Goal: Information Seeking & Learning: Find specific fact

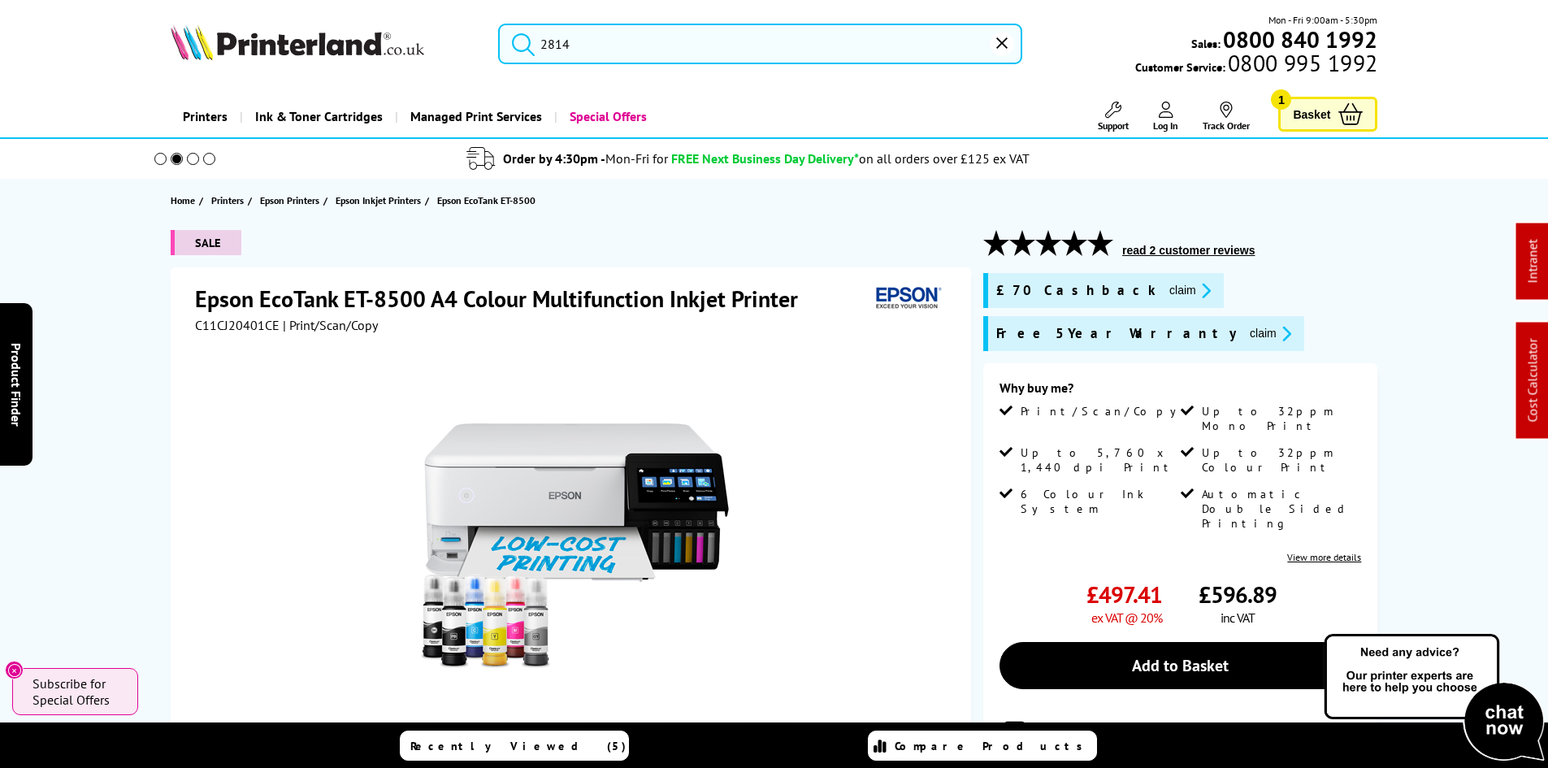
click at [554, 52] on input "2814" at bounding box center [760, 44] width 524 height 41
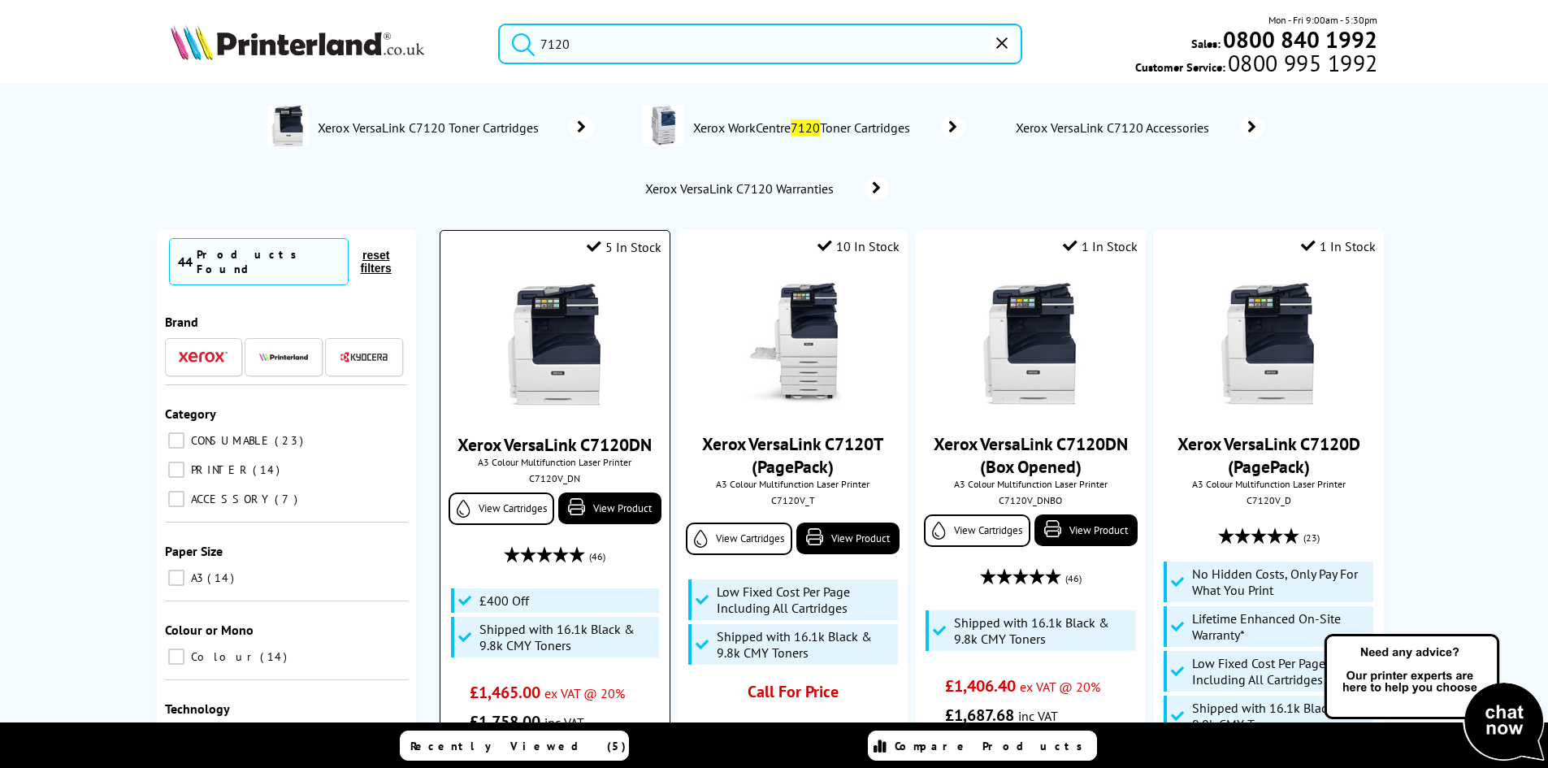
type input "7120"
click at [561, 328] on img at bounding box center [555, 345] width 122 height 122
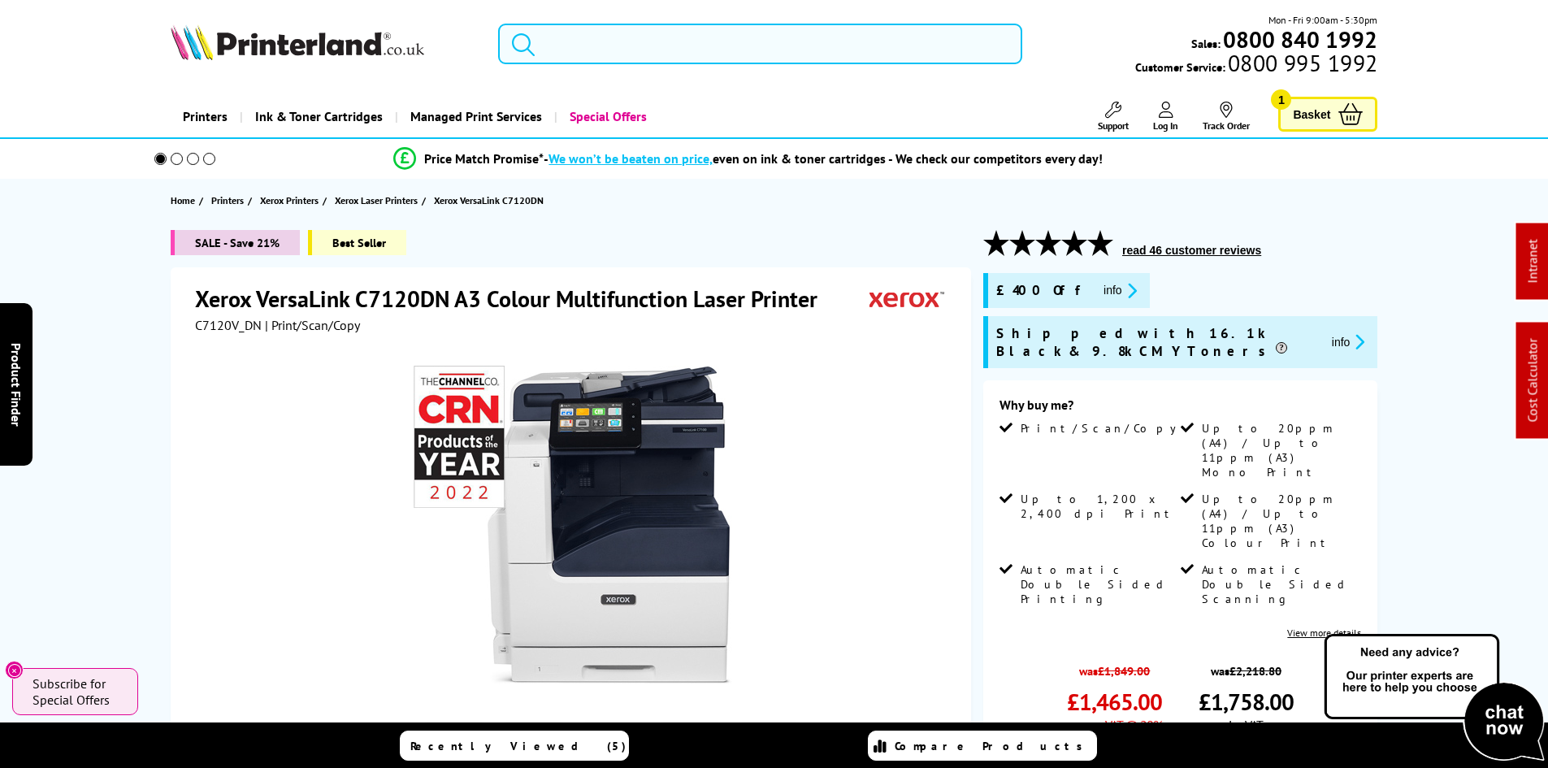
click at [657, 59] on input "search" at bounding box center [760, 44] width 524 height 41
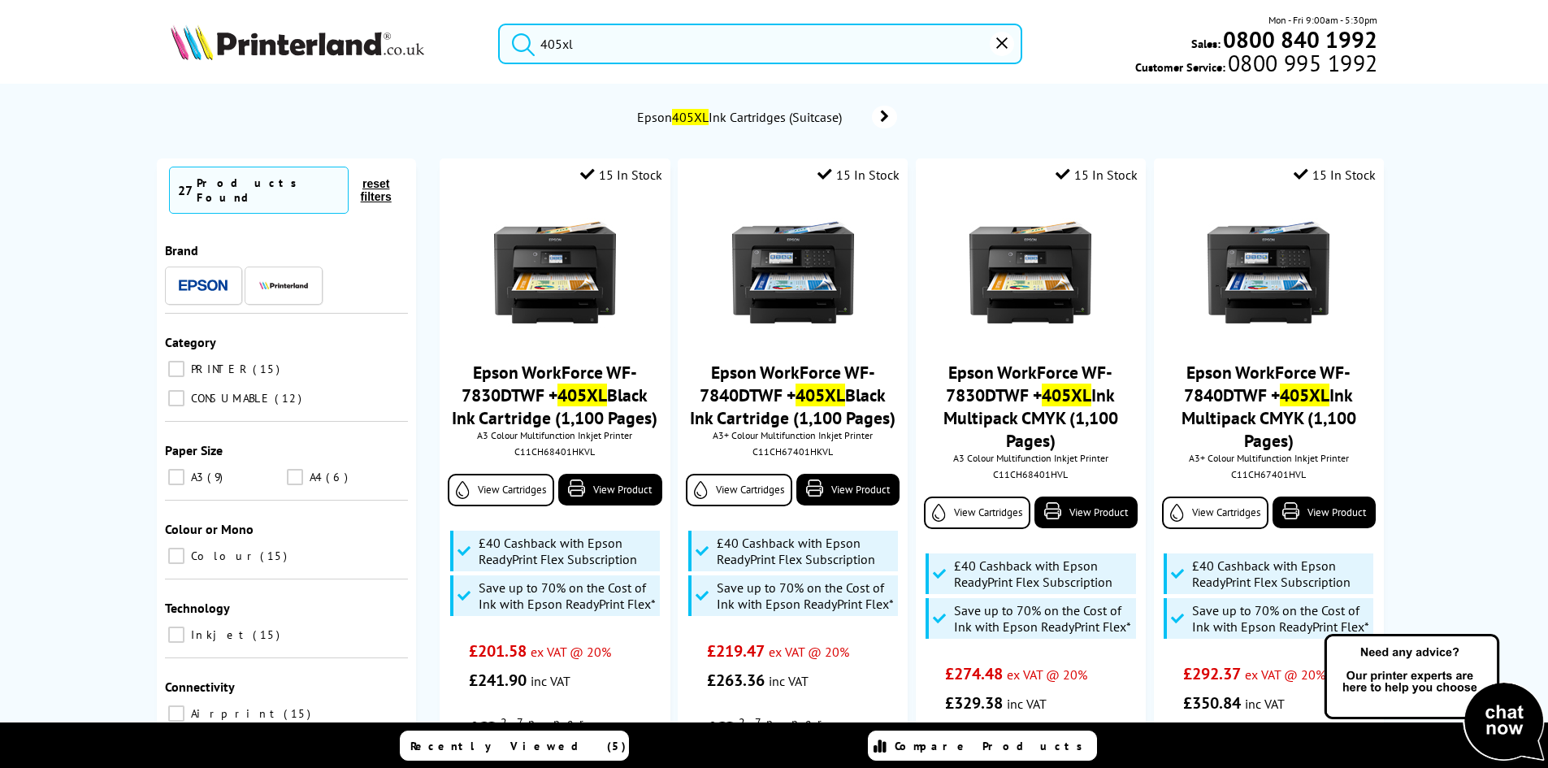
type input "405xl"
drag, startPoint x: 207, startPoint y: 388, endPoint x: 380, endPoint y: 400, distance: 172.7
click at [207, 391] on span "CONSUMABLE" at bounding box center [230, 398] width 86 height 15
click at [185, 390] on input "CONSUMABLE 12" at bounding box center [176, 398] width 16 height 16
checkbox input "true"
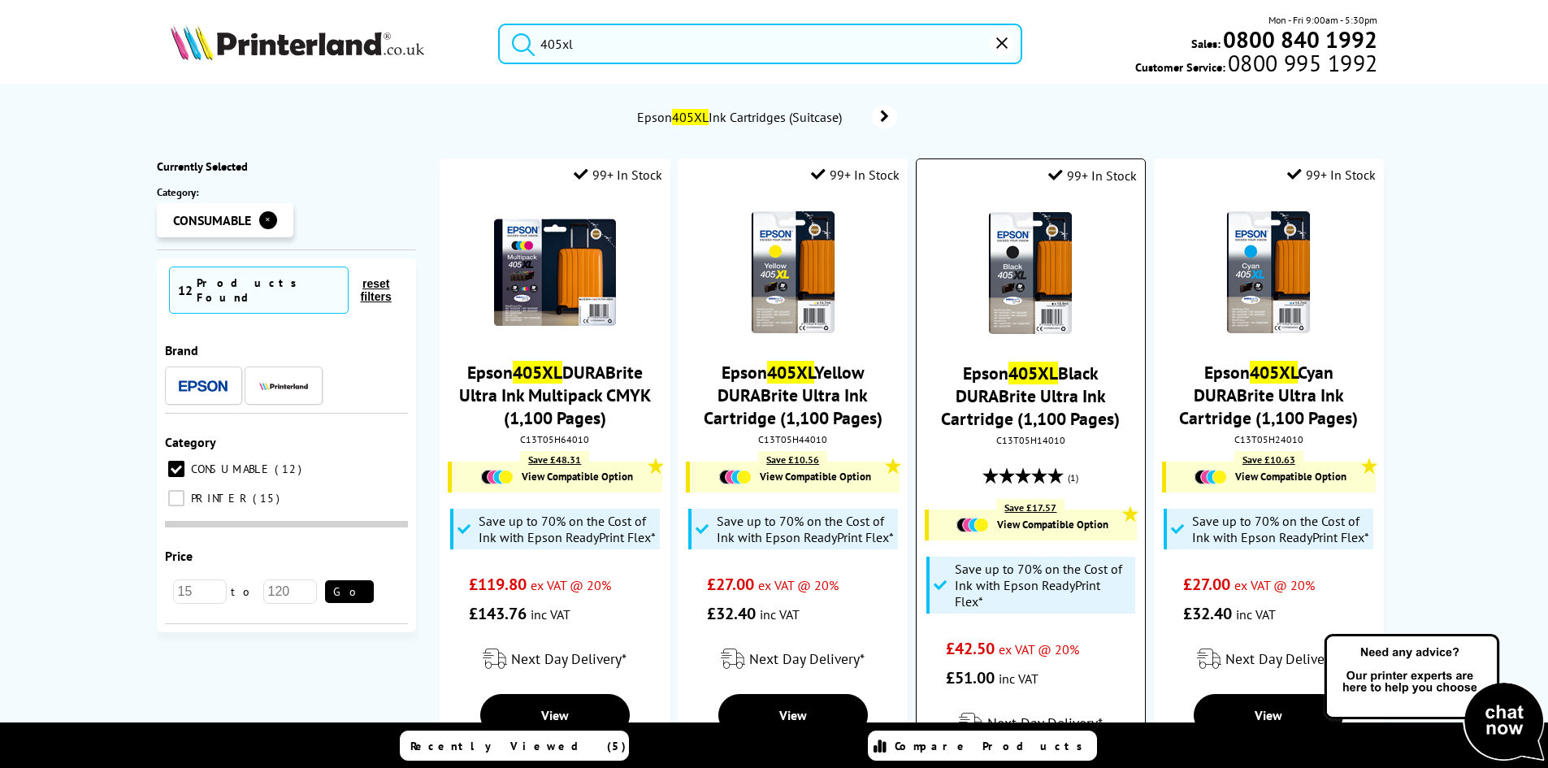
click at [1050, 390] on link "Epson 405XL Black DURABrite Ultra Ink Cartridge (1,100 Pages)" at bounding box center [1030, 396] width 179 height 68
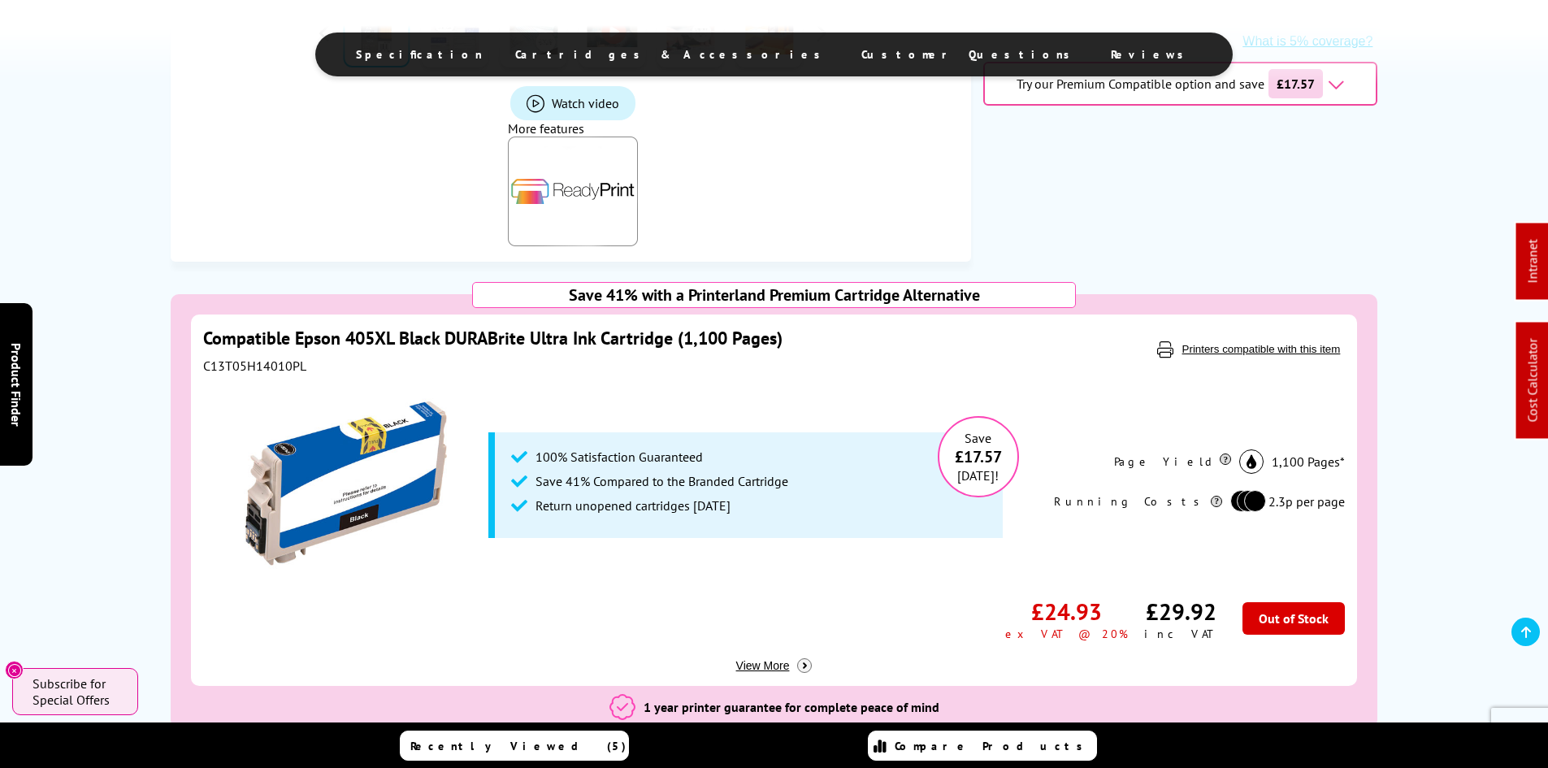
scroll to position [894, 0]
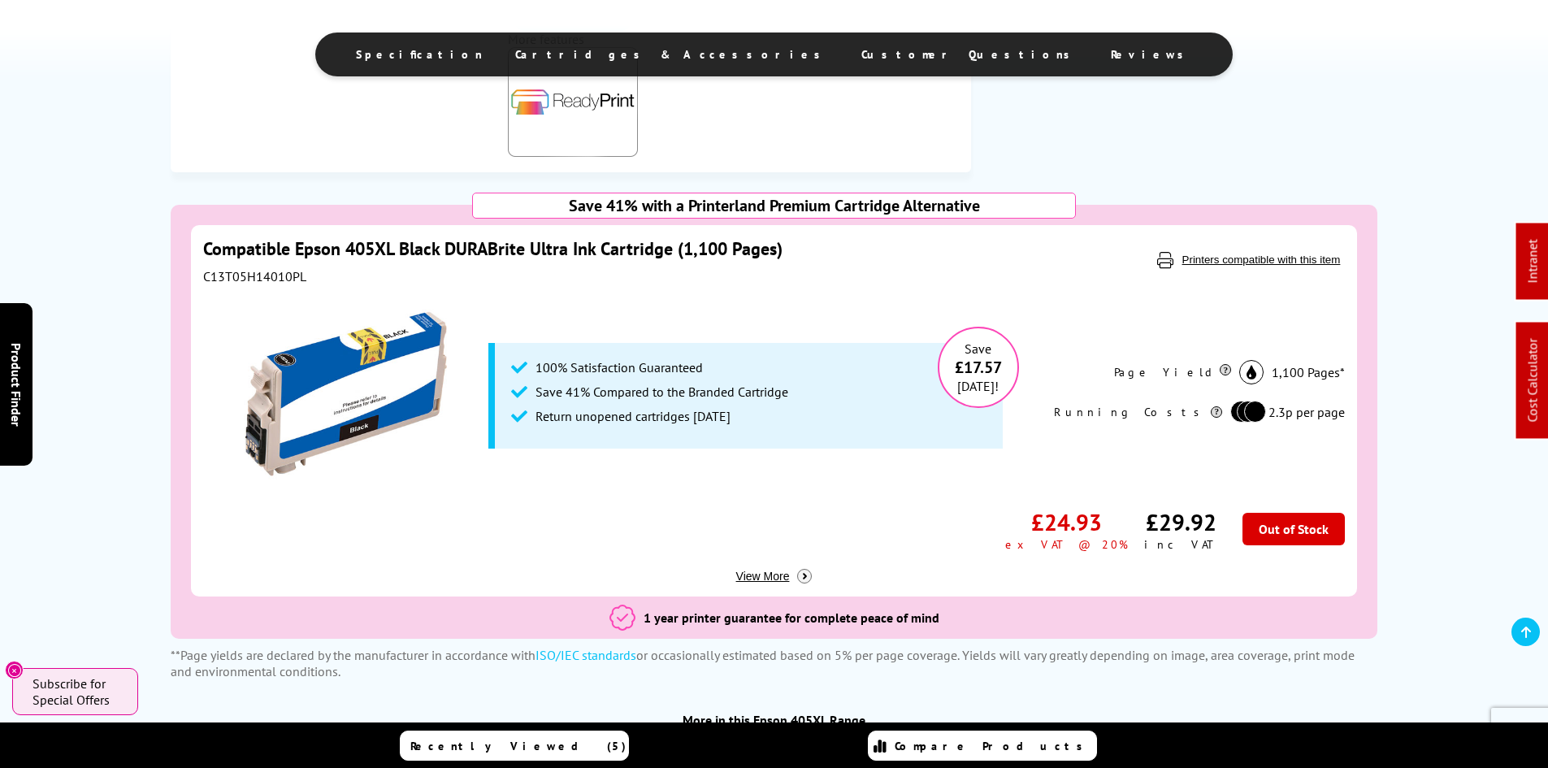
click at [784, 577] on span "View More" at bounding box center [767, 576] width 62 height 13
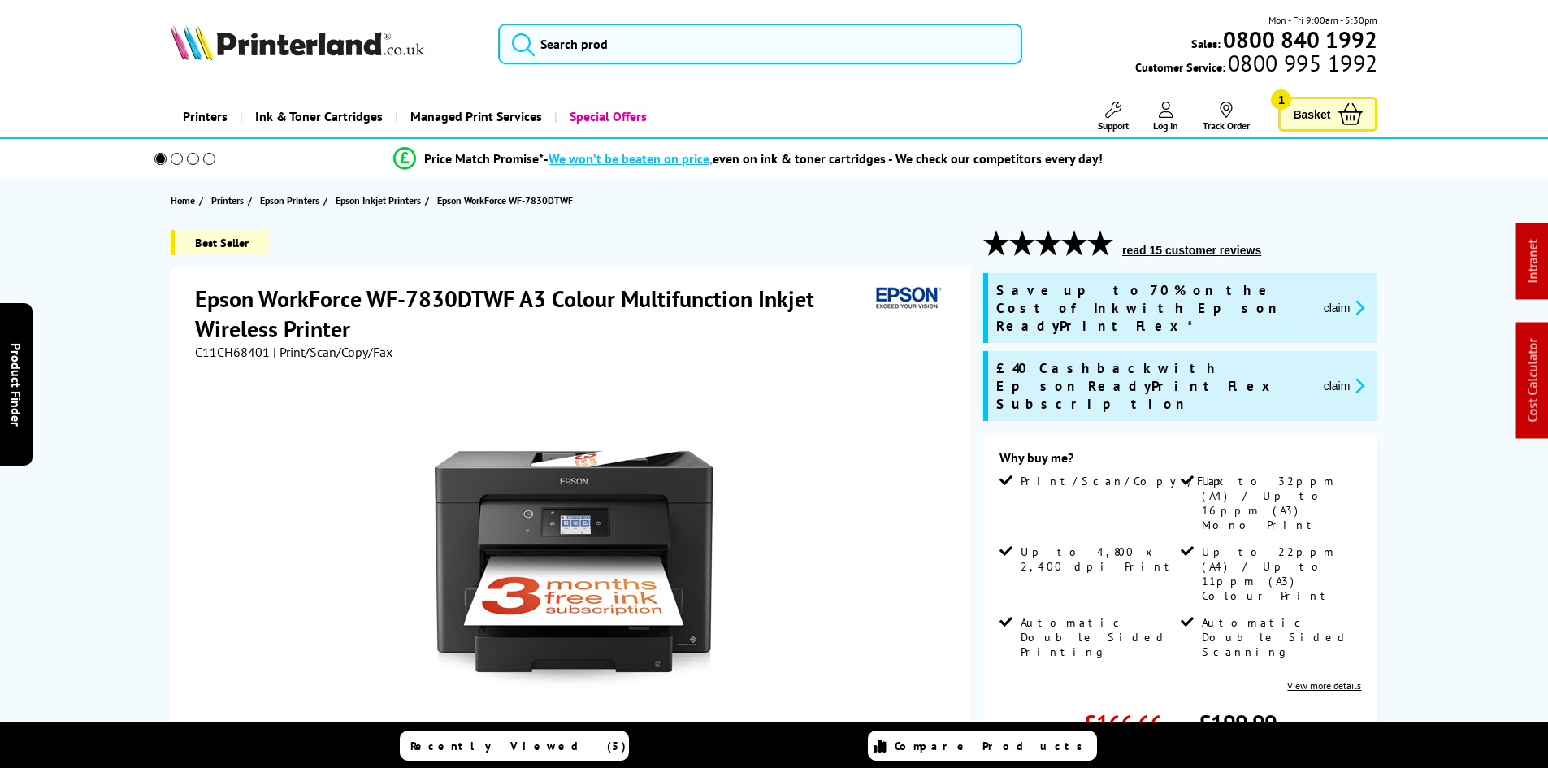
click at [136, 356] on div "Best Seller Epson WorkForce WF-7830DTWF A3 Colour Multifunction Inkjet Wireless…" at bounding box center [774, 672] width 1300 height 884
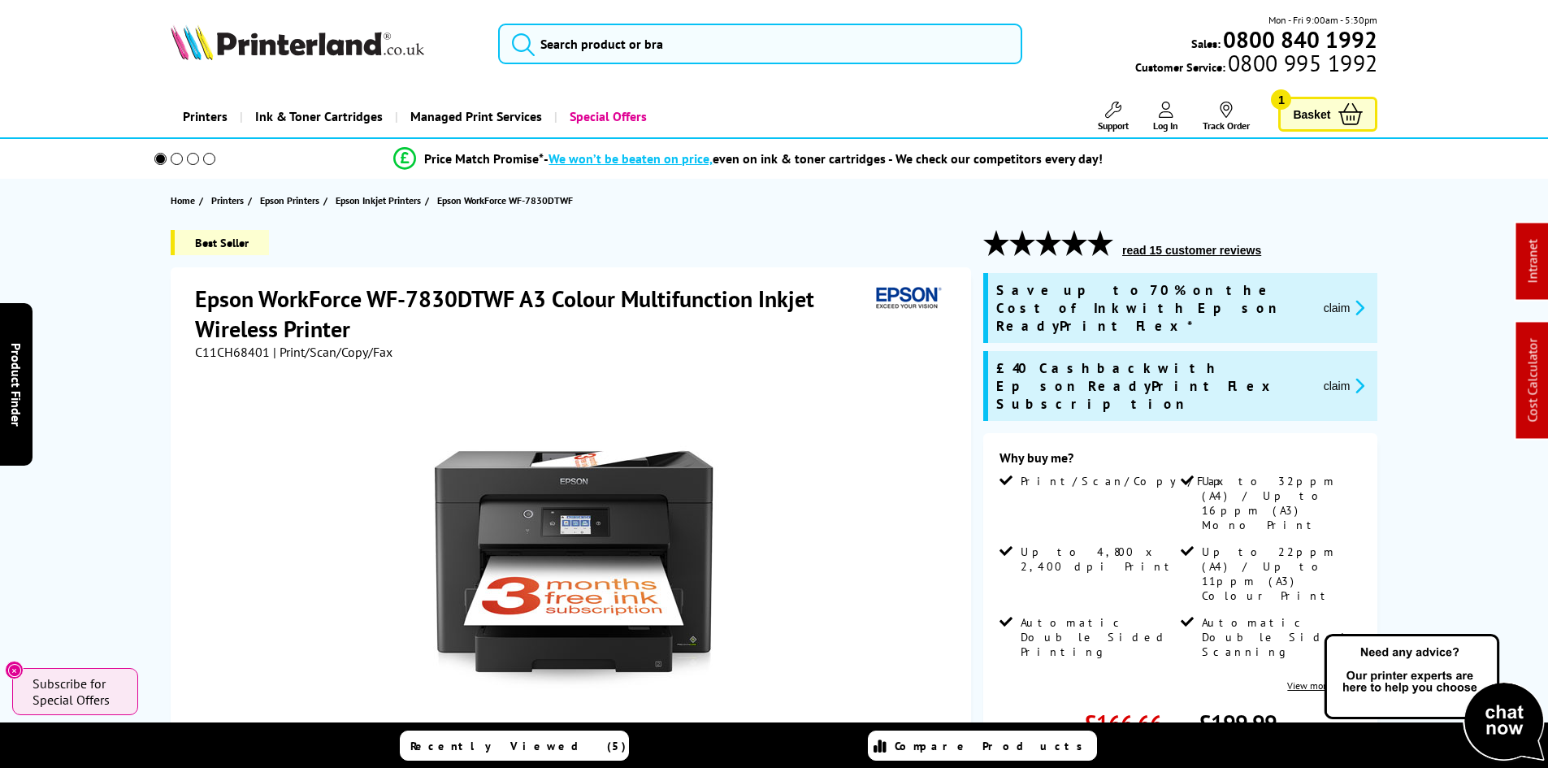
click at [206, 350] on span "C11CH68401" at bounding box center [232, 352] width 75 height 16
copy span "C11CH68401"
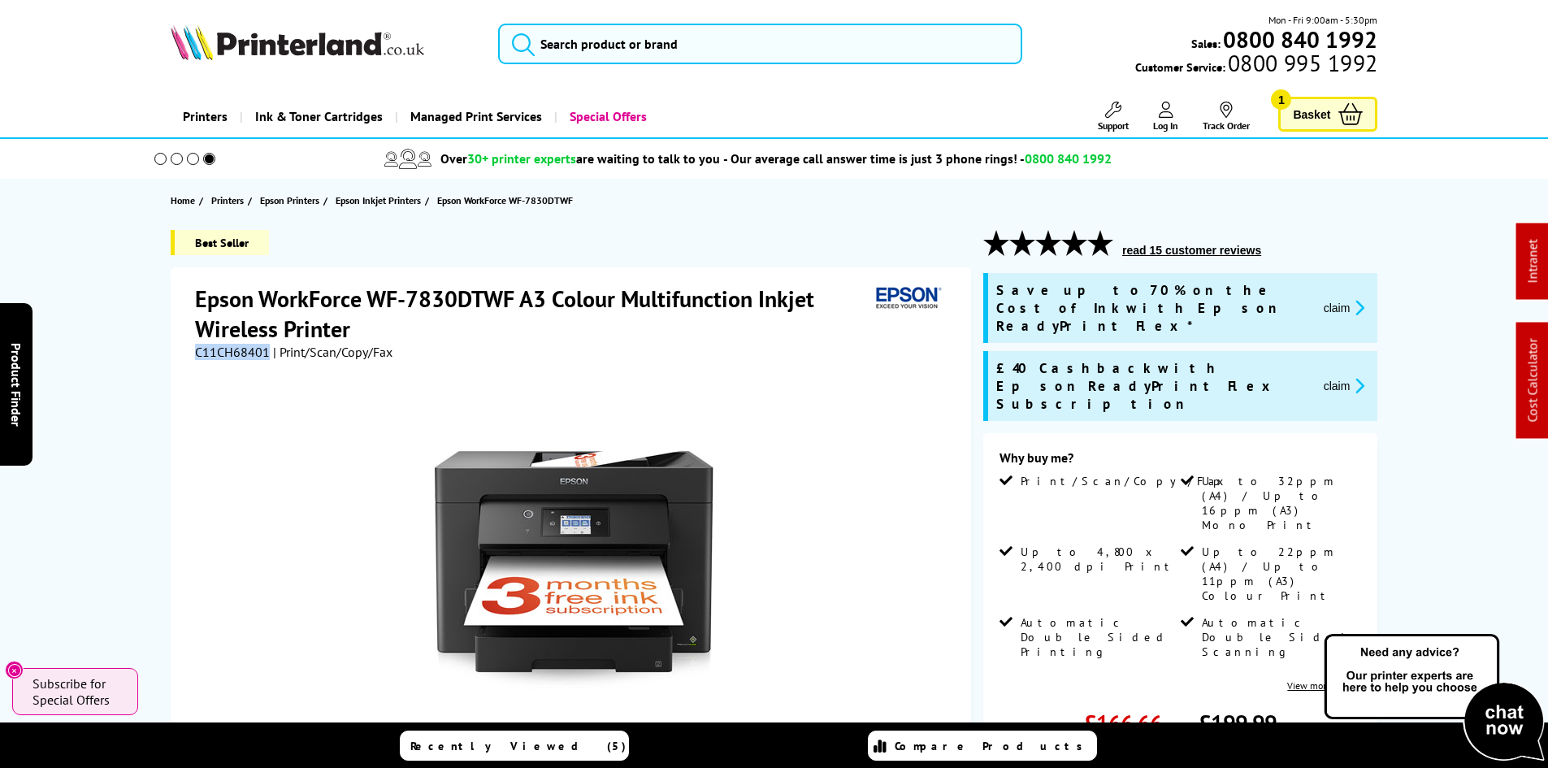
copy span "C11CH68401"
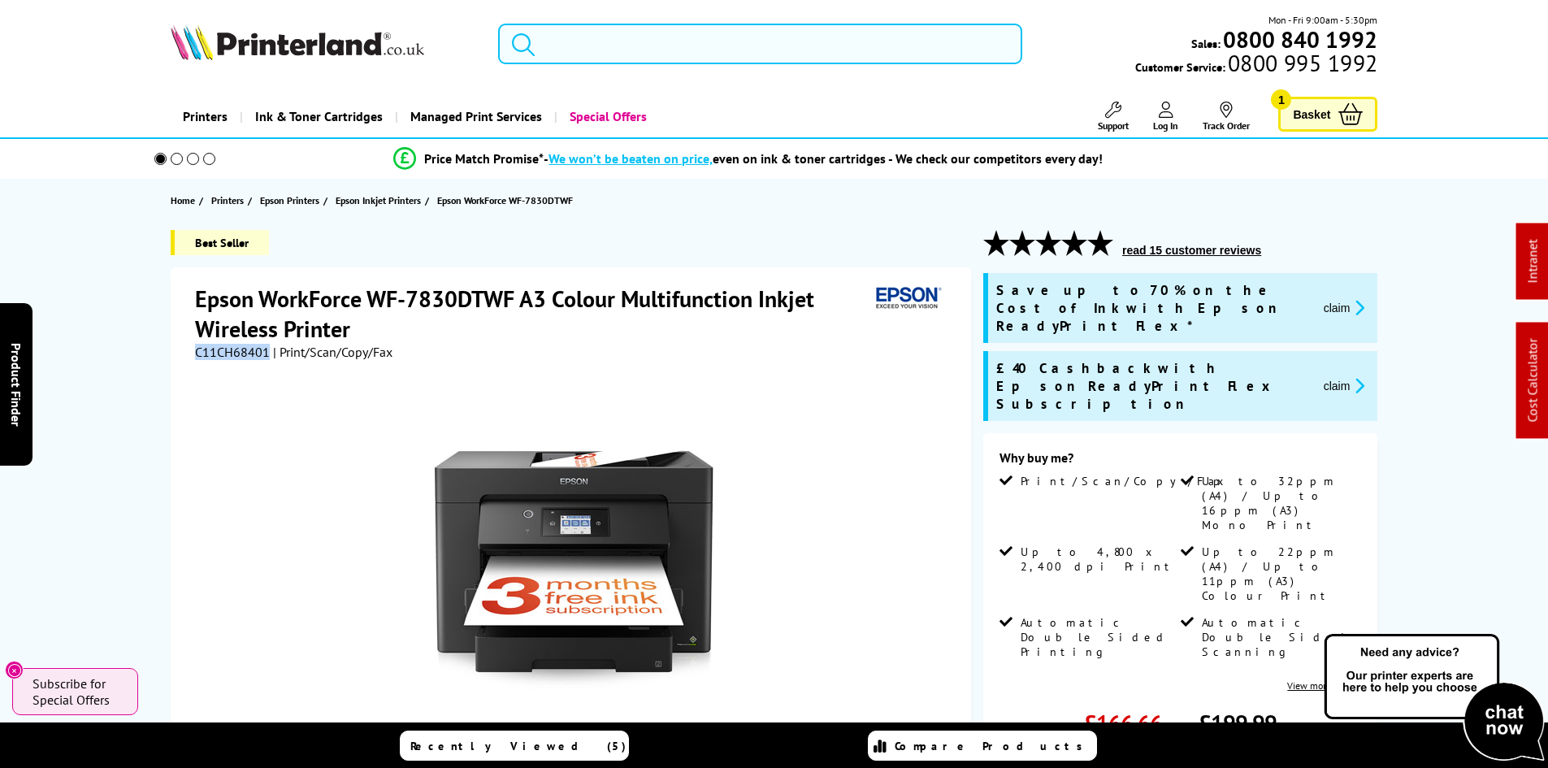
click at [727, 49] on input "search" at bounding box center [760, 44] width 524 height 41
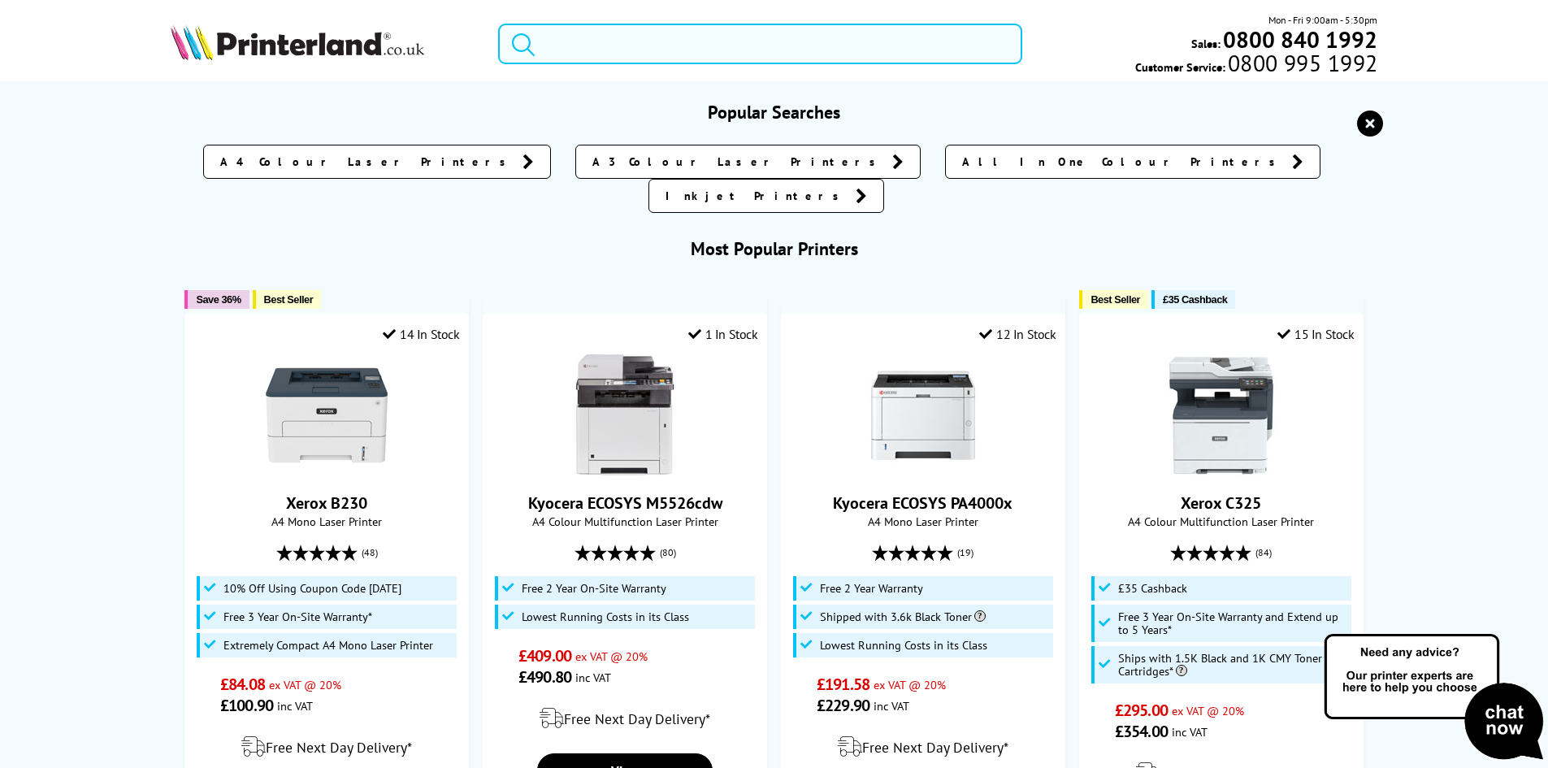
paste input "7PS84A"
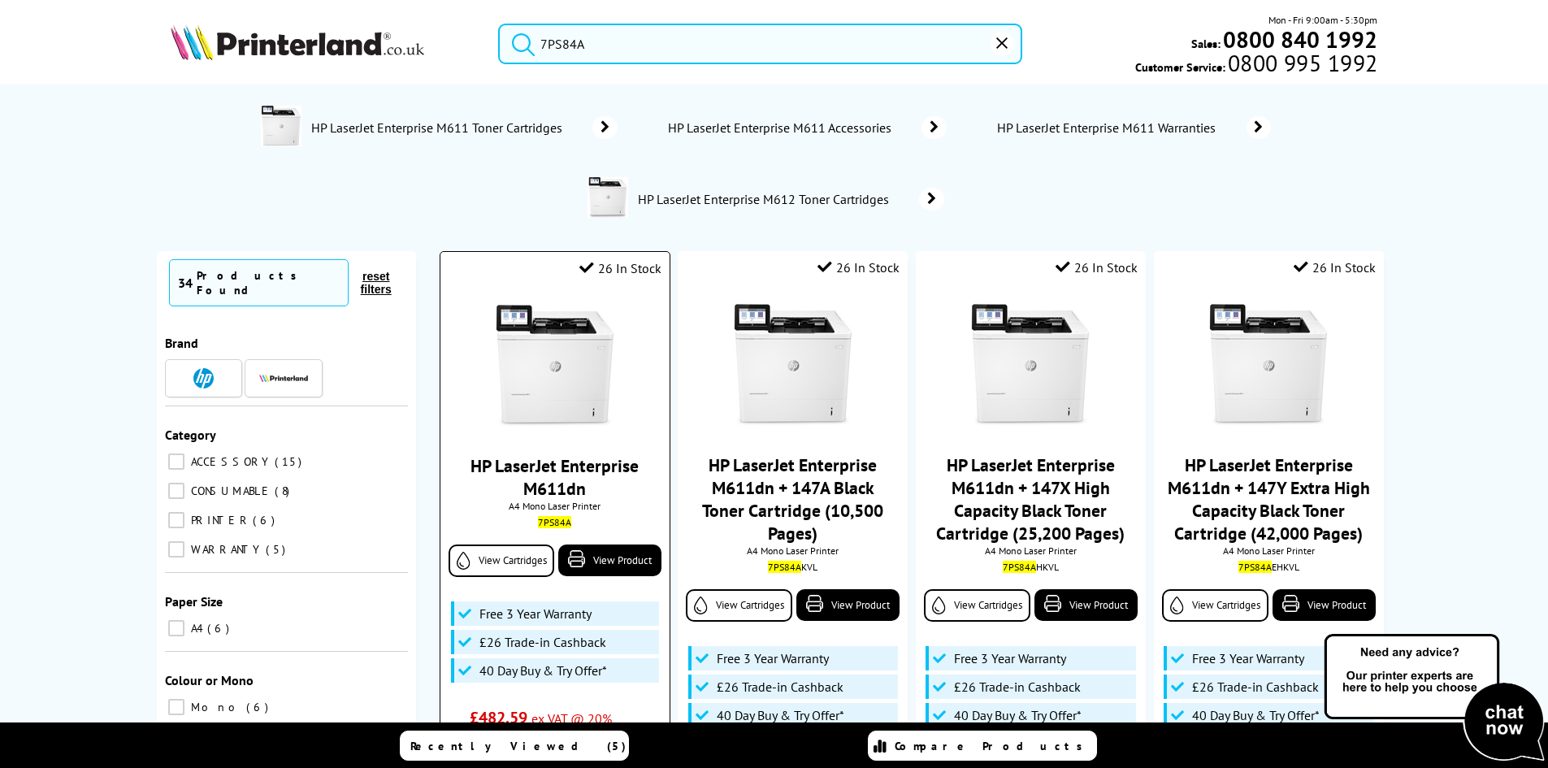
type input "7PS84A"
click at [569, 337] on img at bounding box center [555, 366] width 122 height 122
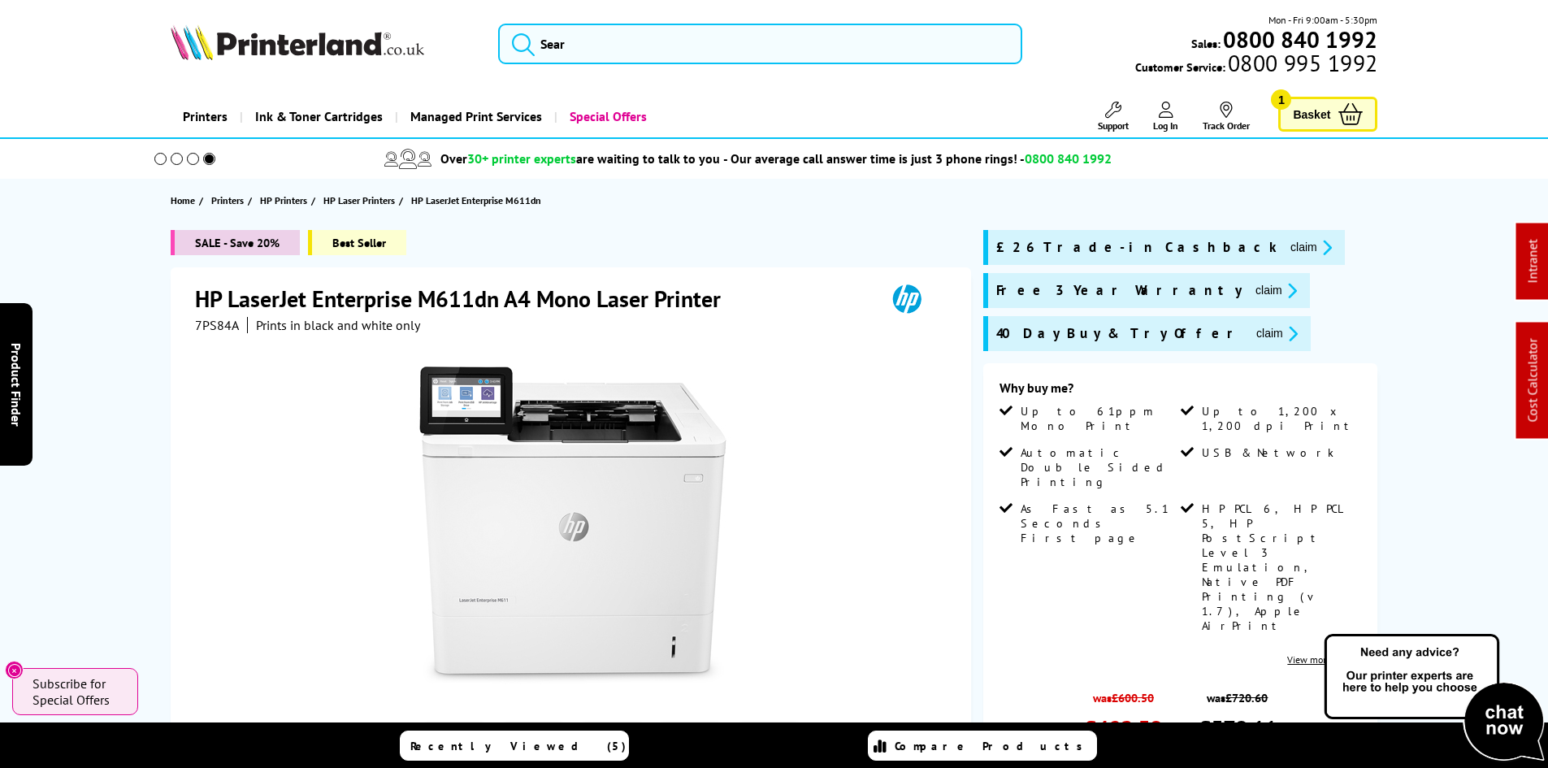
click at [648, 47] on input "search" at bounding box center [760, 44] width 524 height 41
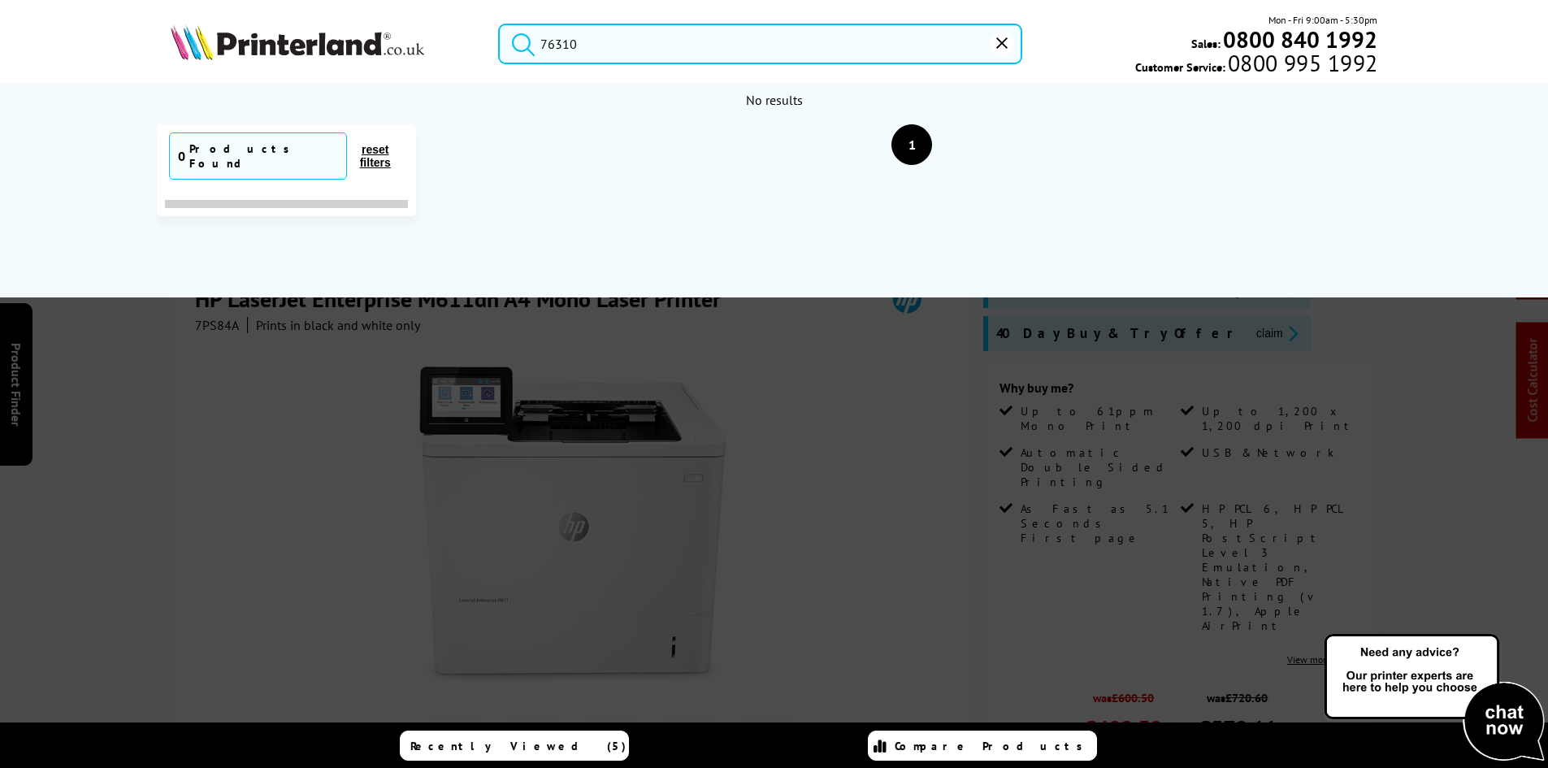
click at [575, 57] on input "76310" at bounding box center [760, 44] width 524 height 41
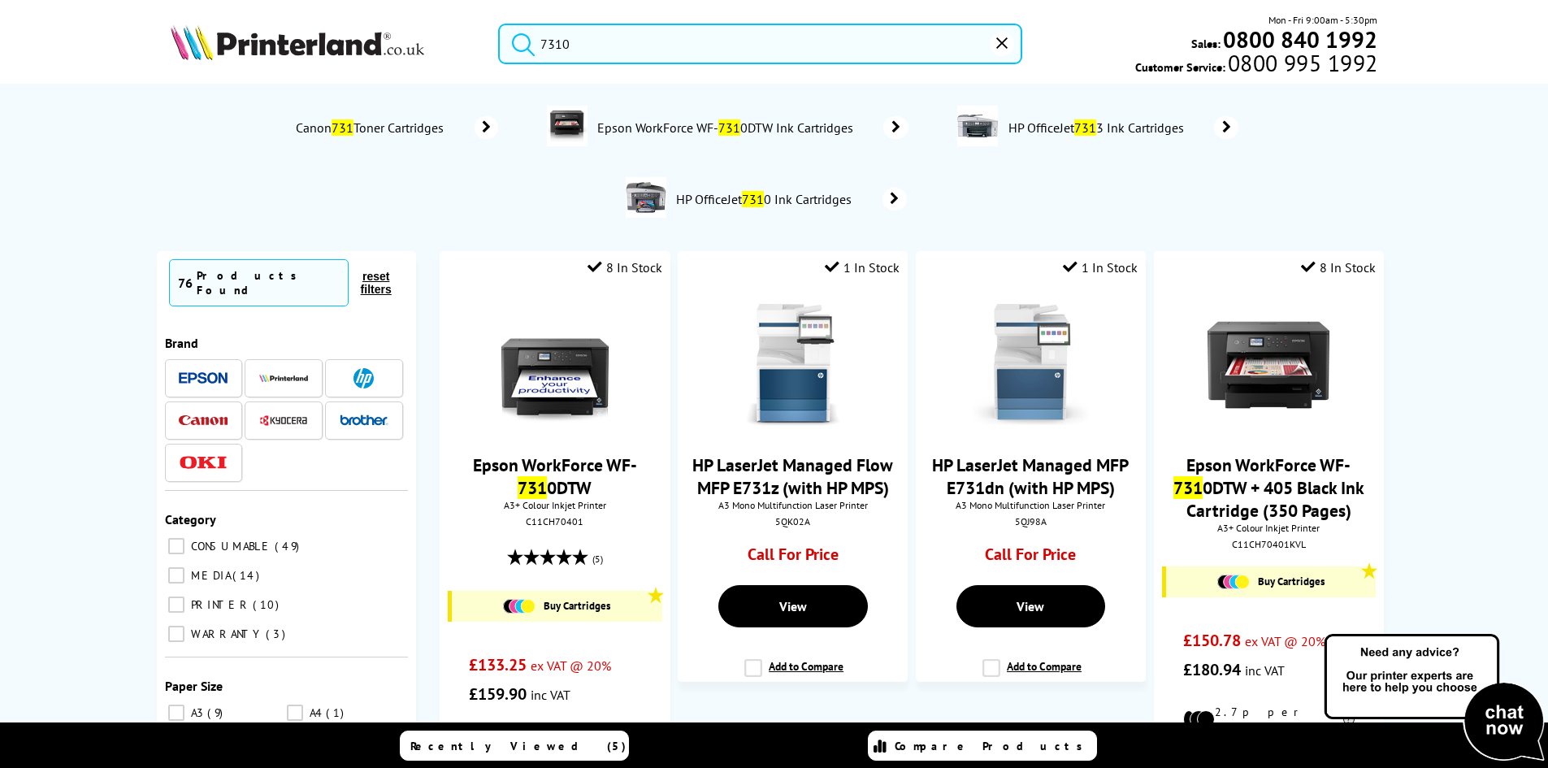
type input "7310"
click at [499, 24] on button "submit" at bounding box center [519, 42] width 41 height 36
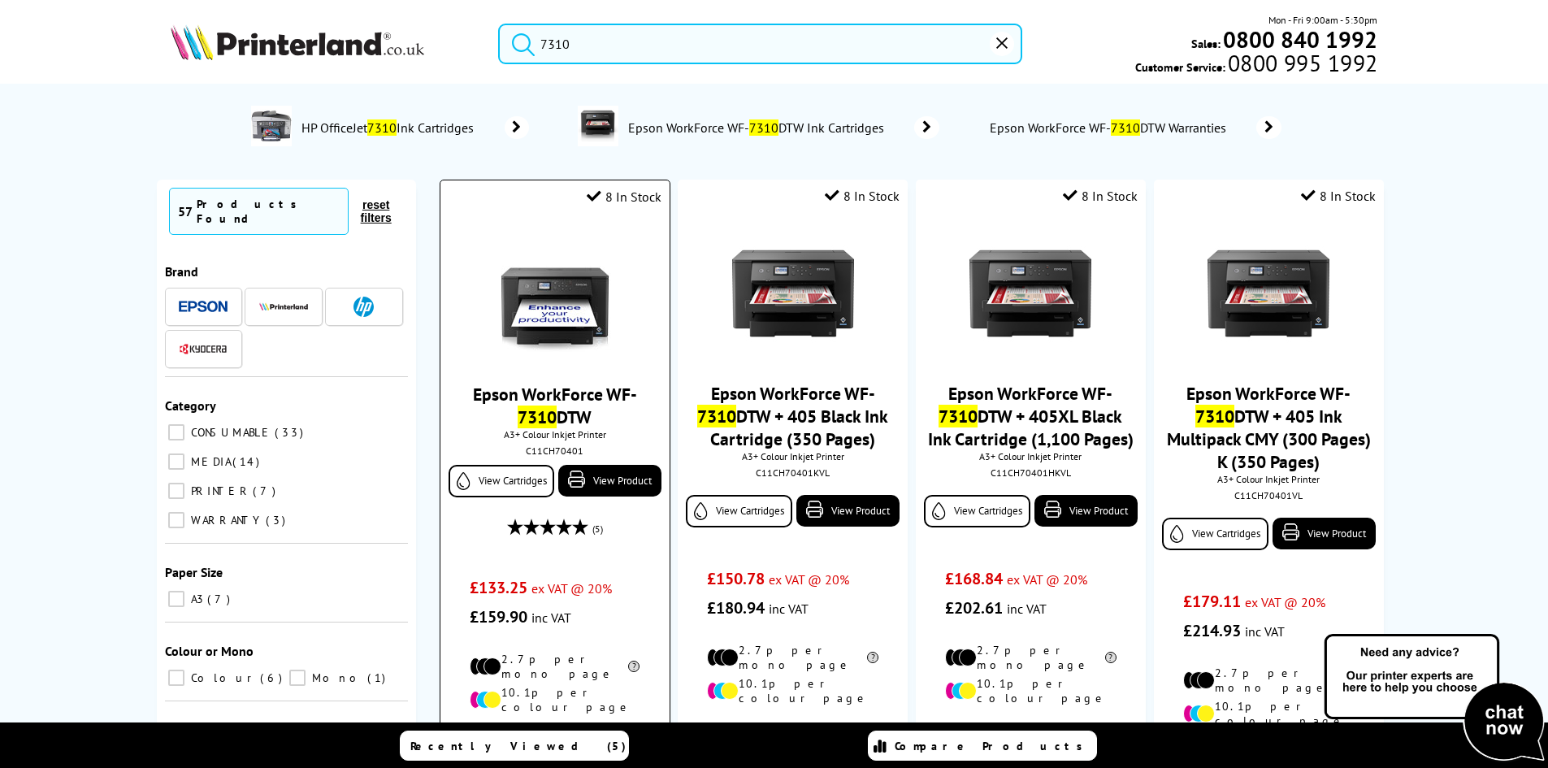
click at [577, 317] on img at bounding box center [555, 294] width 122 height 122
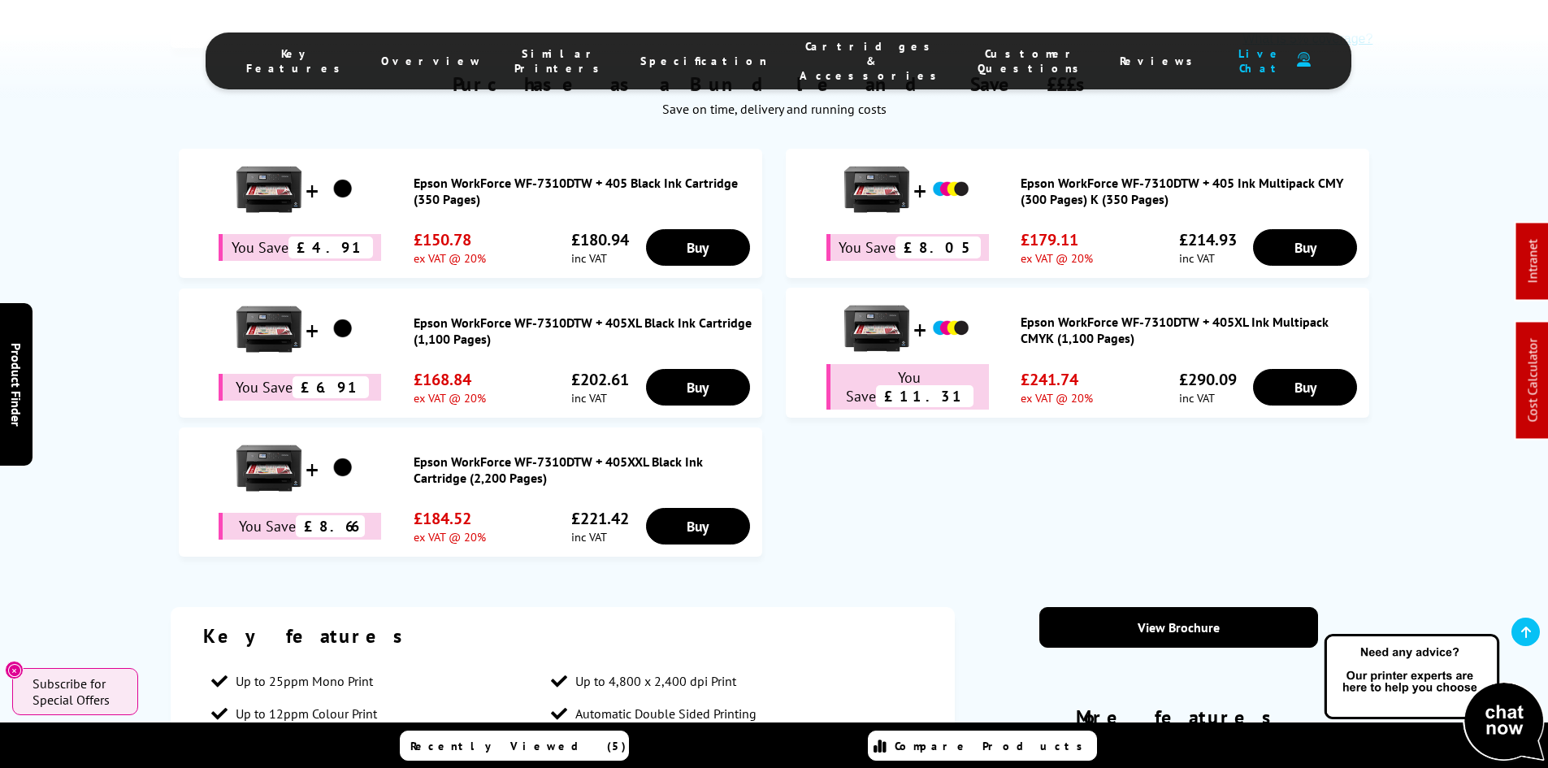
scroll to position [894, 0]
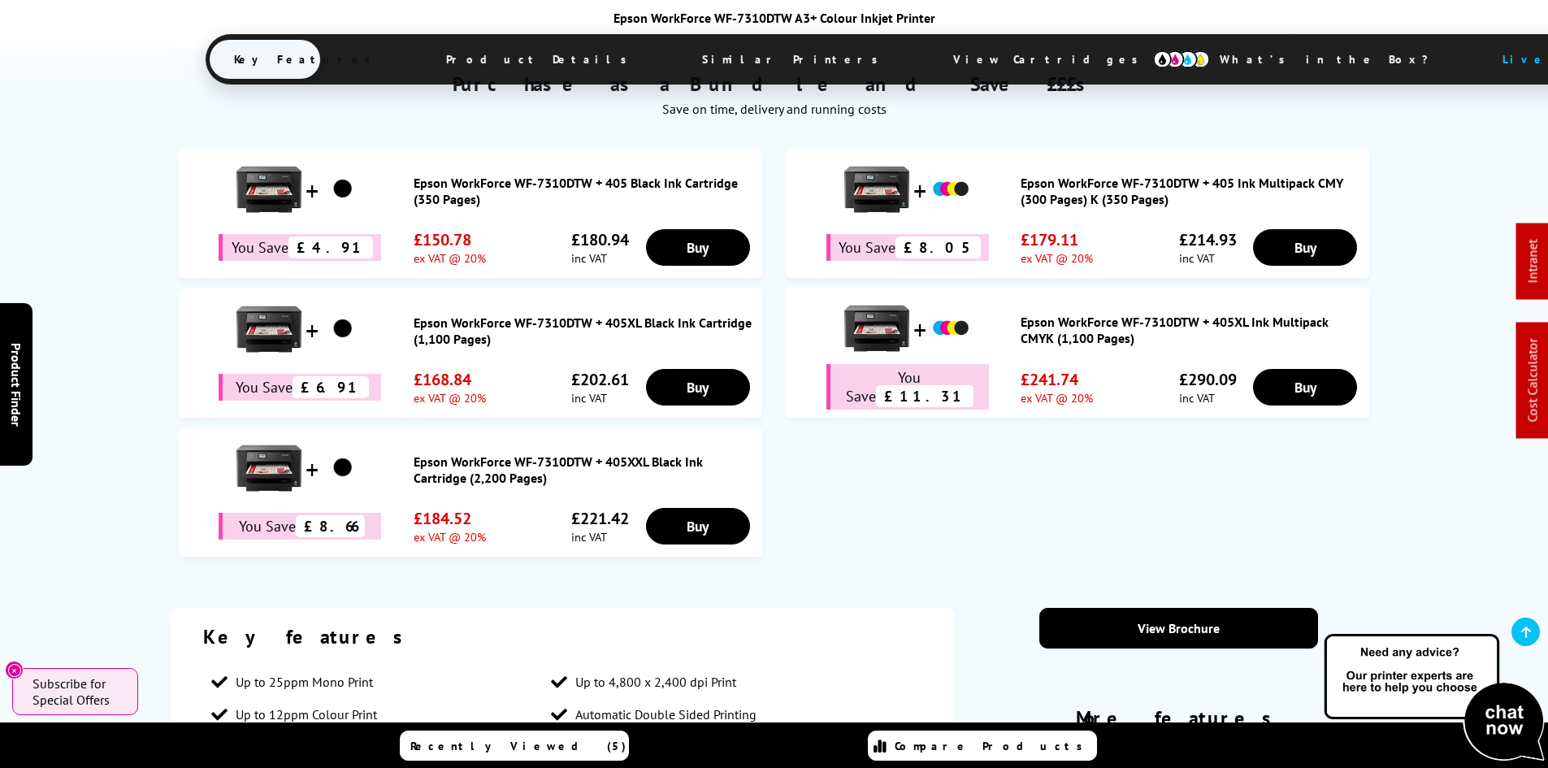
click at [526, 57] on span "Product Details" at bounding box center [541, 59] width 238 height 39
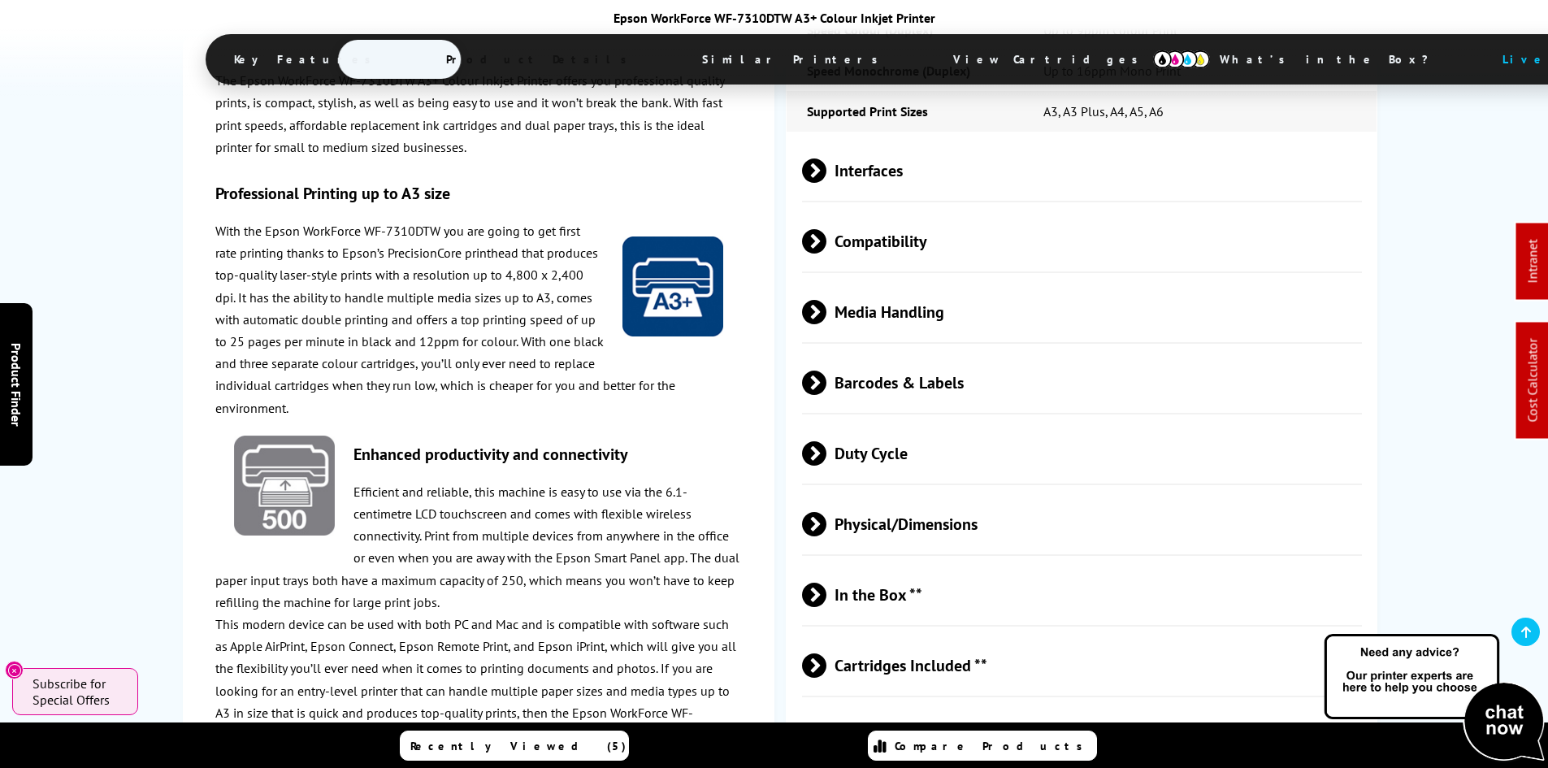
scroll to position [2644, 0]
click at [870, 281] on span "Media Handling" at bounding box center [1082, 310] width 561 height 61
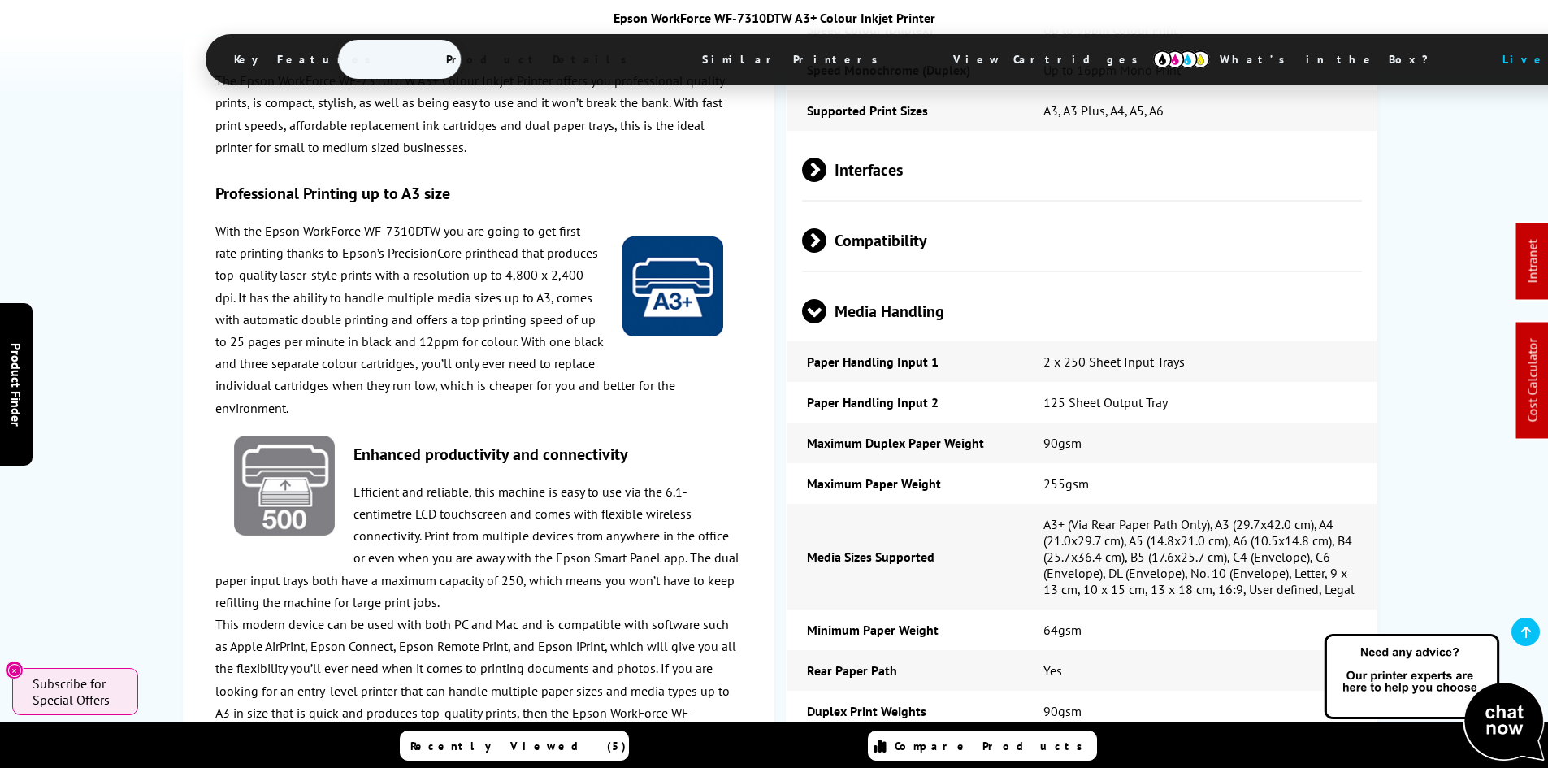
click at [779, 394] on div "The Epson WorkForce WF-7310DTW A3+ Colour Inkjet Printer offers you professiona…" at bounding box center [775, 532] width 1208 height 1704
click at [132, 496] on div "Epson WorkForce WF-7310DTW in More Detail The Epson WorkForce WF-7310DTW A3+ Co…" at bounding box center [774, 518] width 1300 height 1730
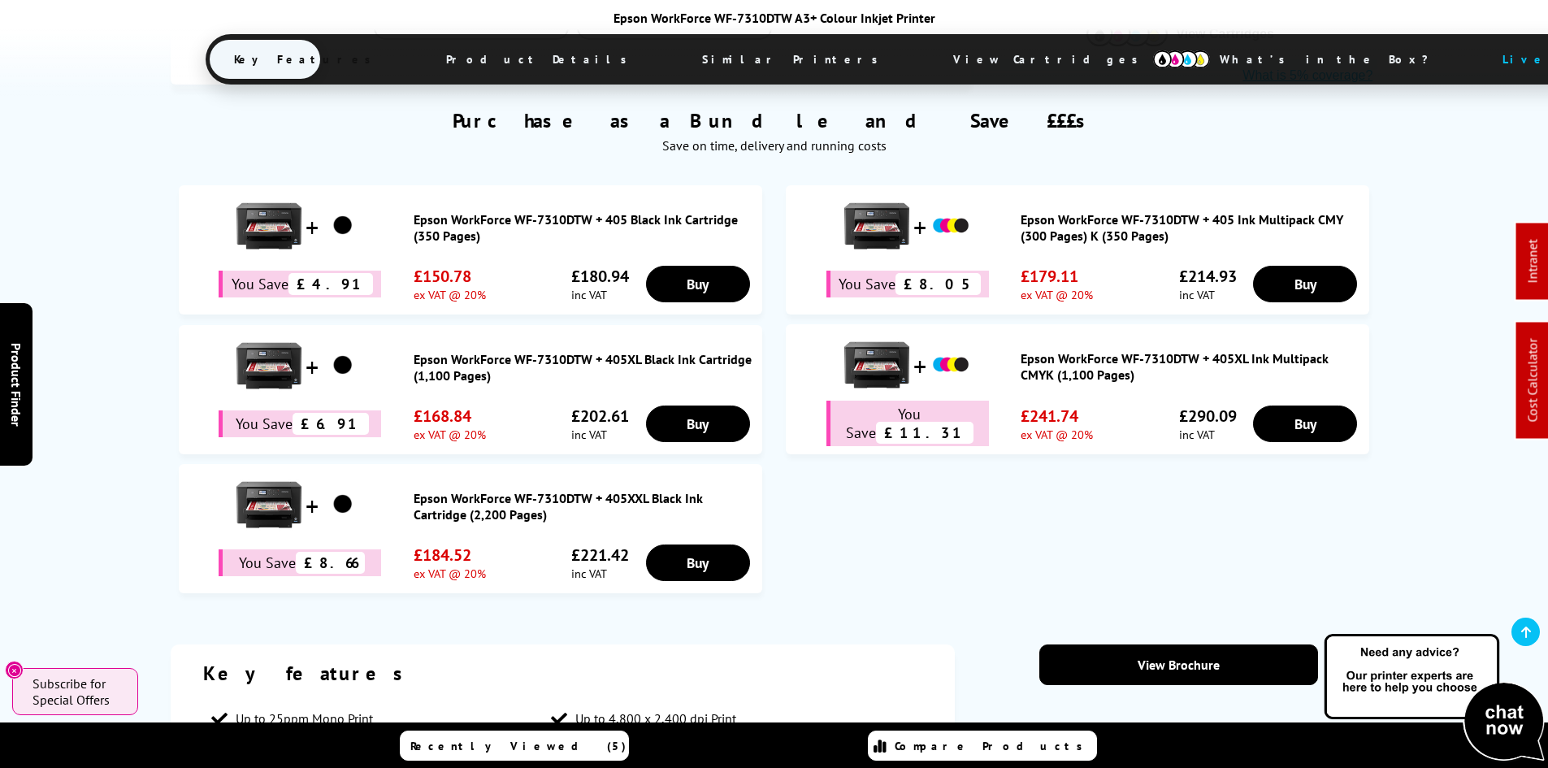
scroll to position [856, 0]
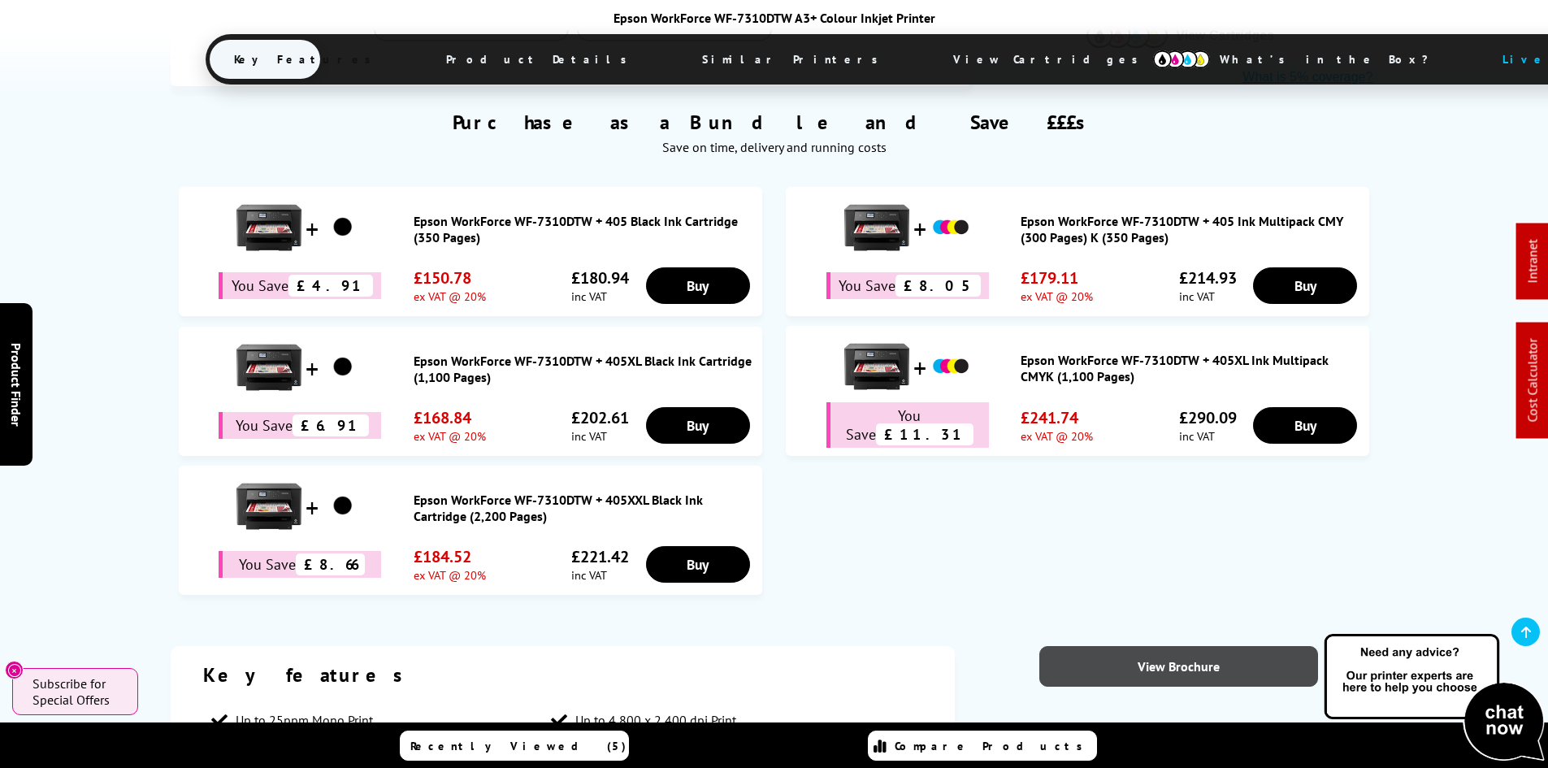
click at [1116, 646] on link "View Brochure" at bounding box center [1179, 666] width 279 height 41
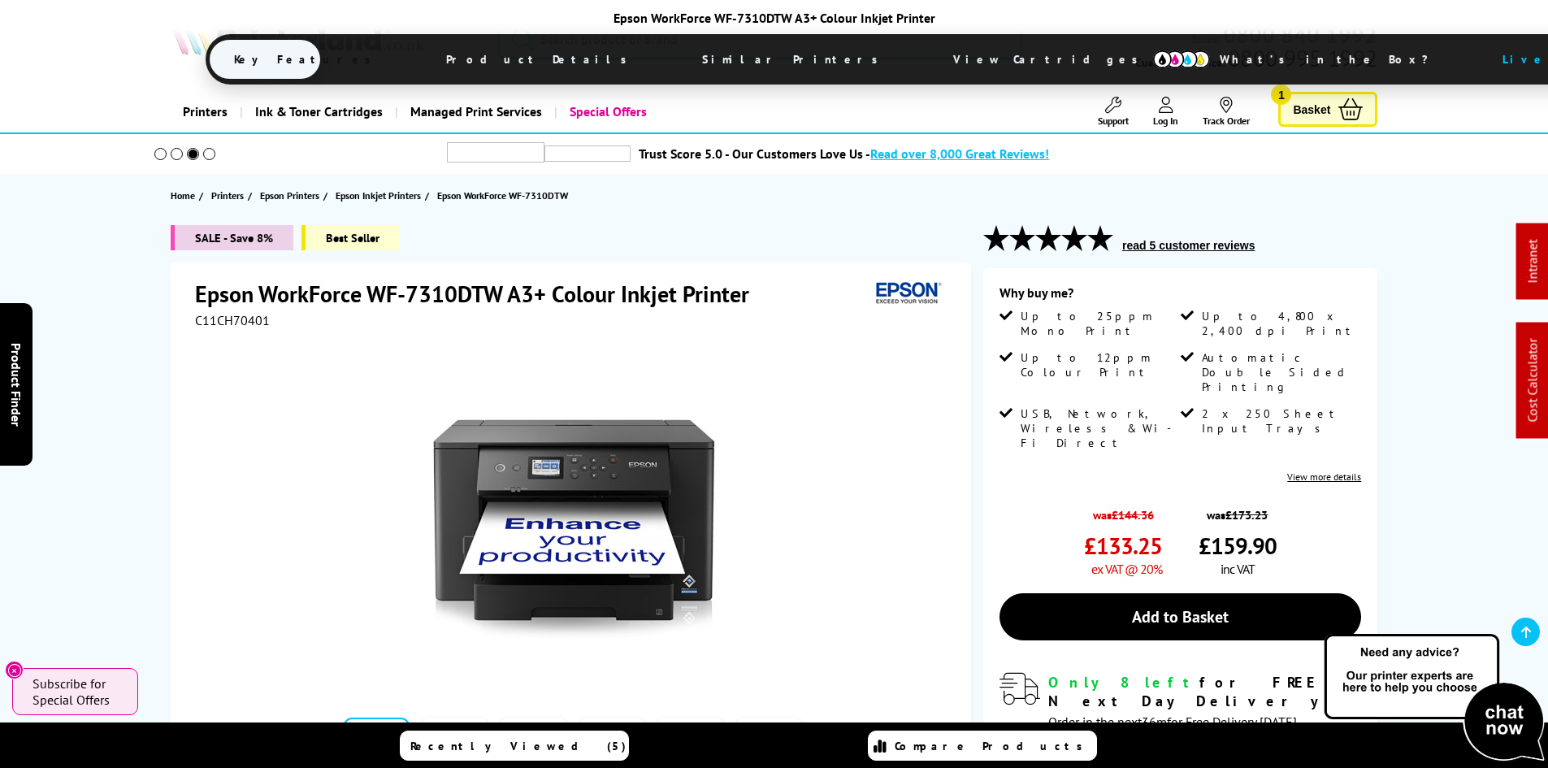
scroll to position [0, 0]
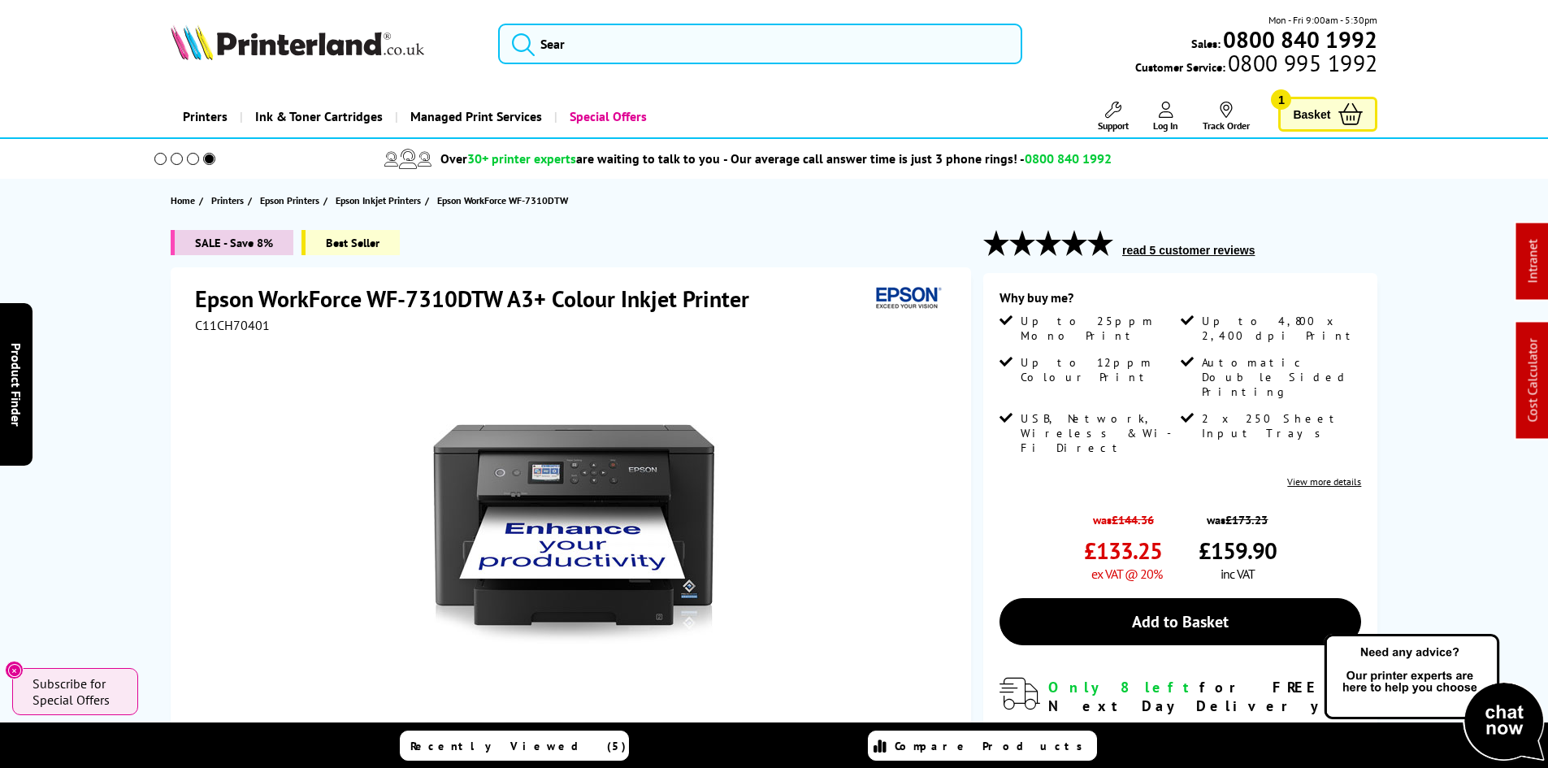
drag, startPoint x: 184, startPoint y: 445, endPoint x: 150, endPoint y: 278, distance: 170.1
drag, startPoint x: 144, startPoint y: 333, endPoint x: 141, endPoint y: 324, distance: 9.5
click at [143, 326] on div "SALE - Save 8% Best Seller Epson WorkForce WF-7310DTW A3+ Colour Inkjet Printer…" at bounding box center [774, 586] width 1300 height 712
